Goal: Entertainment & Leisure: Consume media (video, audio)

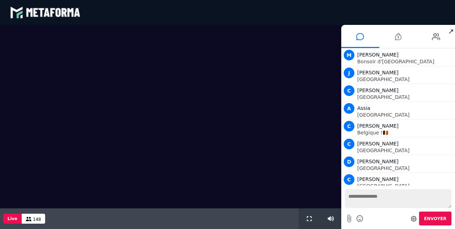
scroll to position [574, 0]
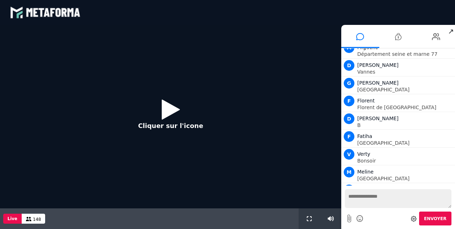
click at [172, 112] on icon at bounding box center [171, 109] width 18 height 23
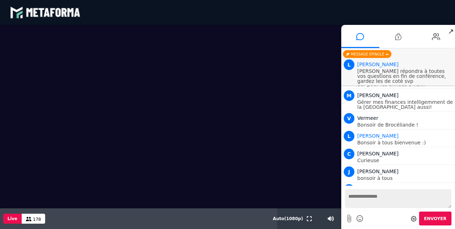
scroll to position [1448, 0]
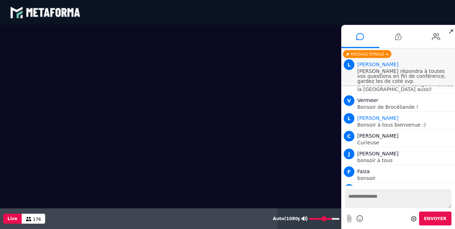
click at [330, 219] on input "range" at bounding box center [324, 219] width 31 height 2
click at [304, 220] on icon at bounding box center [305, 218] width 6 height 5
type input "**"
click at [18, 220] on button "Live" at bounding box center [12, 219] width 18 height 10
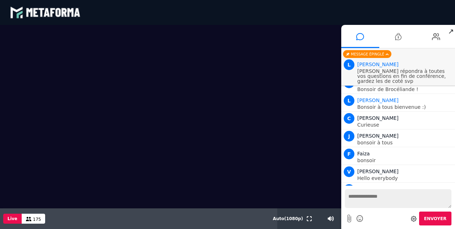
click at [450, 30] on span "↗" at bounding box center [451, 31] width 8 height 13
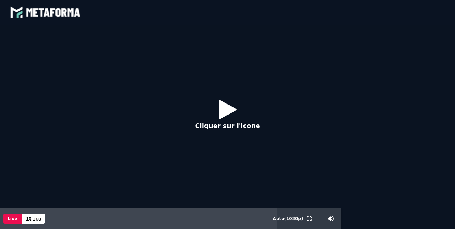
scroll to position [1483, 0]
click at [234, 109] on icon at bounding box center [228, 109] width 18 height 23
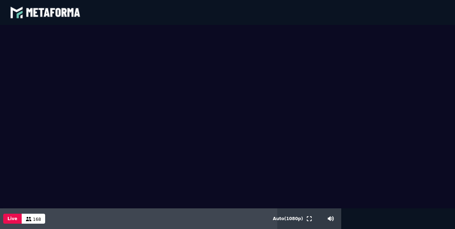
scroll to position [1506, 0]
click at [33, 219] on span "169" at bounding box center [37, 219] width 8 height 5
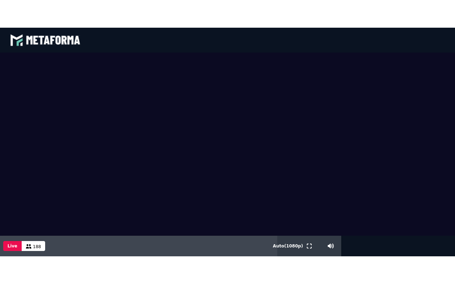
scroll to position [2328, 0]
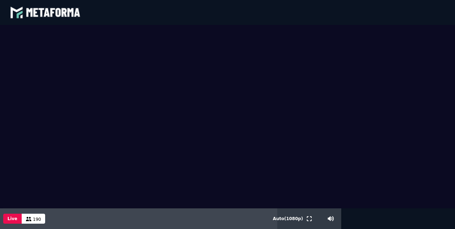
click at [286, 125] on video at bounding box center [227, 116] width 455 height 183
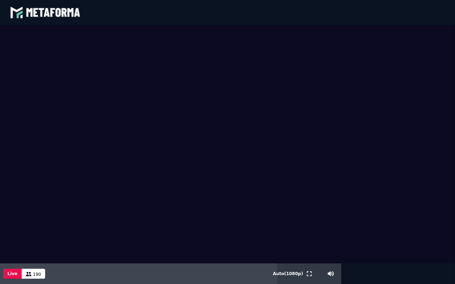
scroll to position [2308, 0]
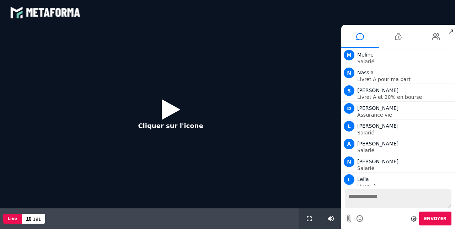
scroll to position [579, 0]
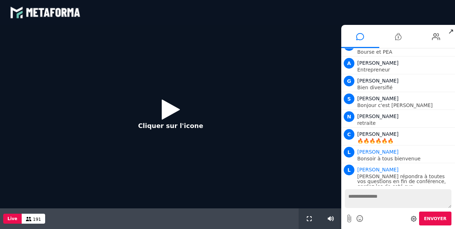
click at [169, 109] on icon at bounding box center [171, 109] width 18 height 23
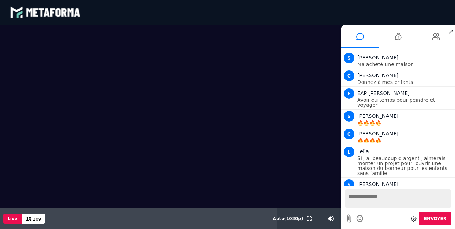
scroll to position [2250, 0]
